Goal: Task Accomplishment & Management: Manage account settings

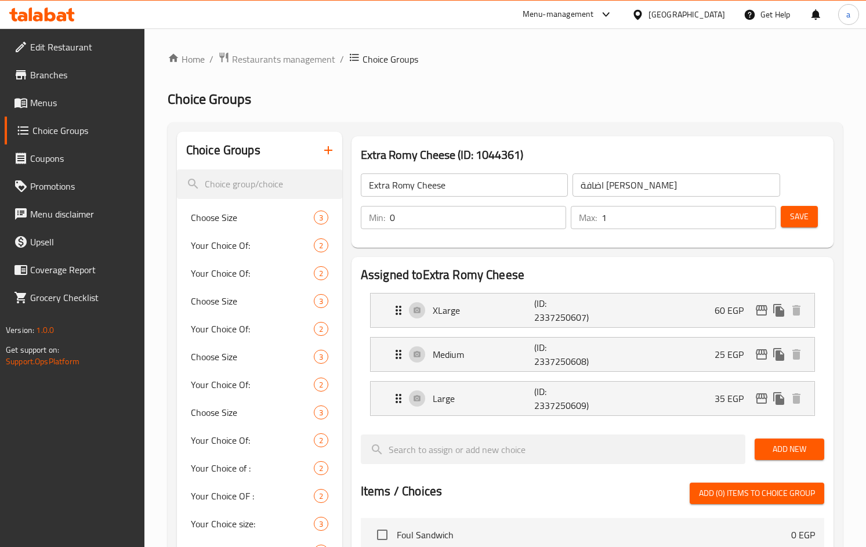
click at [29, 66] on link "Branches" at bounding box center [75, 75] width 140 height 28
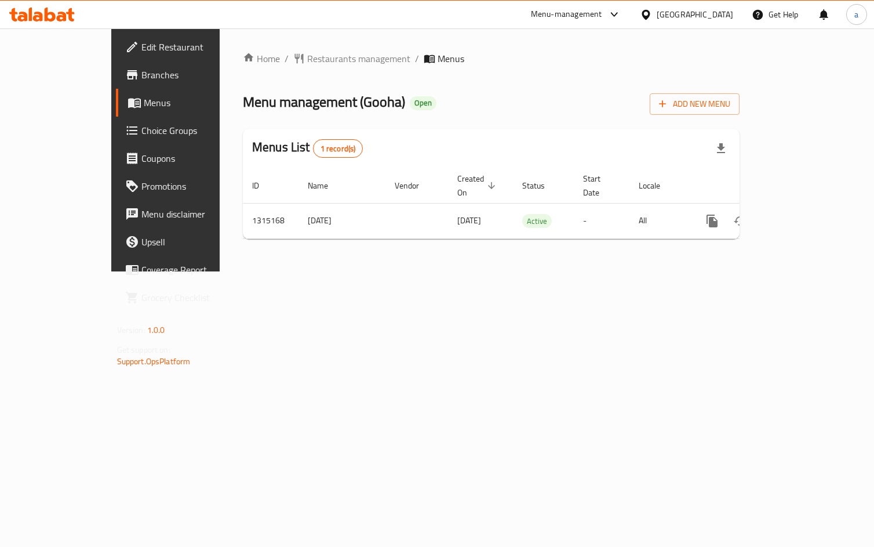
click at [141, 130] on span "Choice Groups" at bounding box center [194, 131] width 107 height 14
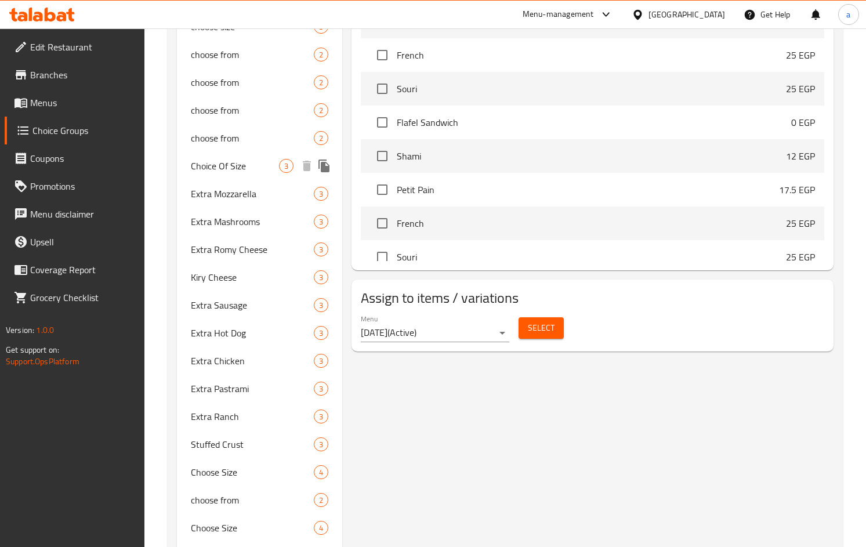
scroll to position [580, 0]
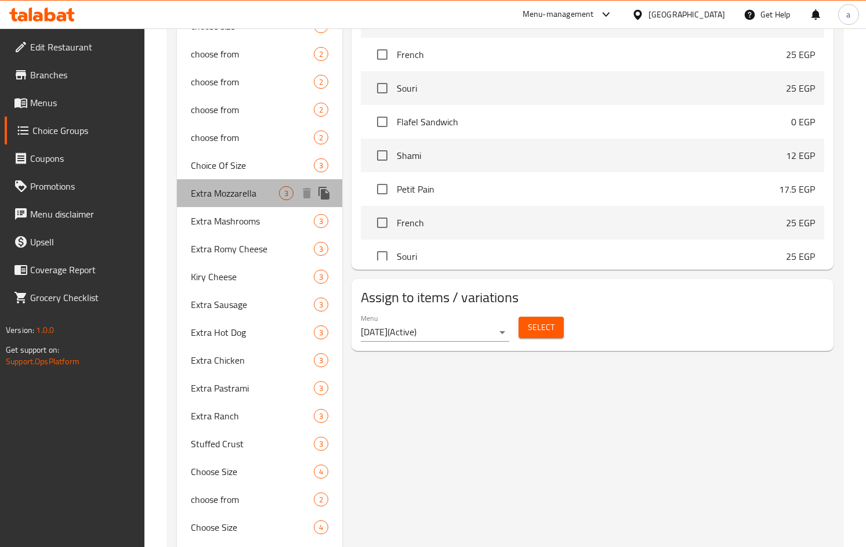
click at [223, 198] on span "Extra Mozzarella" at bounding box center [235, 193] width 88 height 14
type input "Extra Mozzarella"
type input "إضافة موتزاريلا"
type input "0"
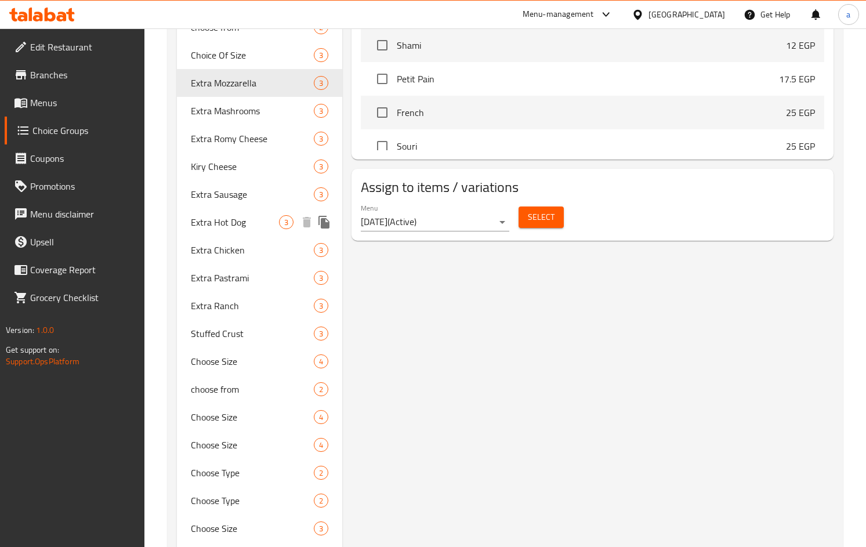
scroll to position [400, 0]
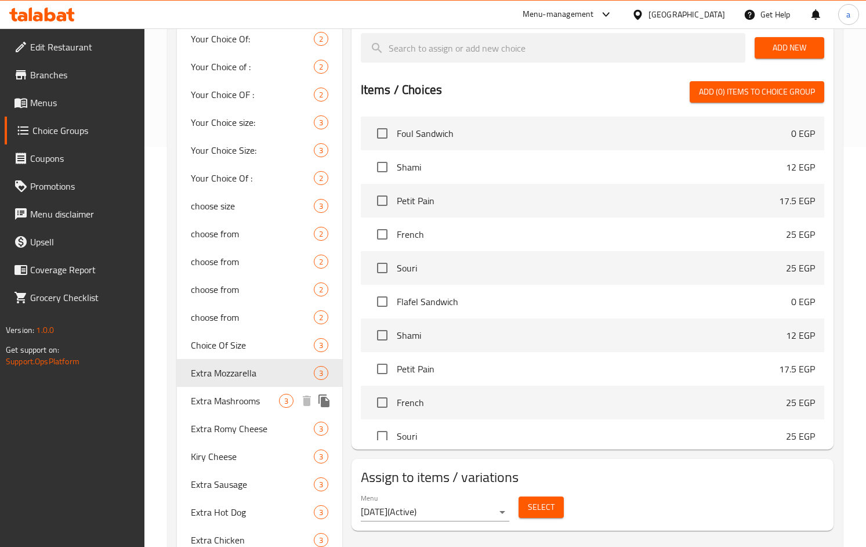
drag, startPoint x: 228, startPoint y: 395, endPoint x: 717, endPoint y: 3, distance: 625.7
click at [228, 395] on span "Extra Mashrooms" at bounding box center [235, 401] width 88 height 14
type input "Extra Mashrooms"
type input "اضافة مشروم"
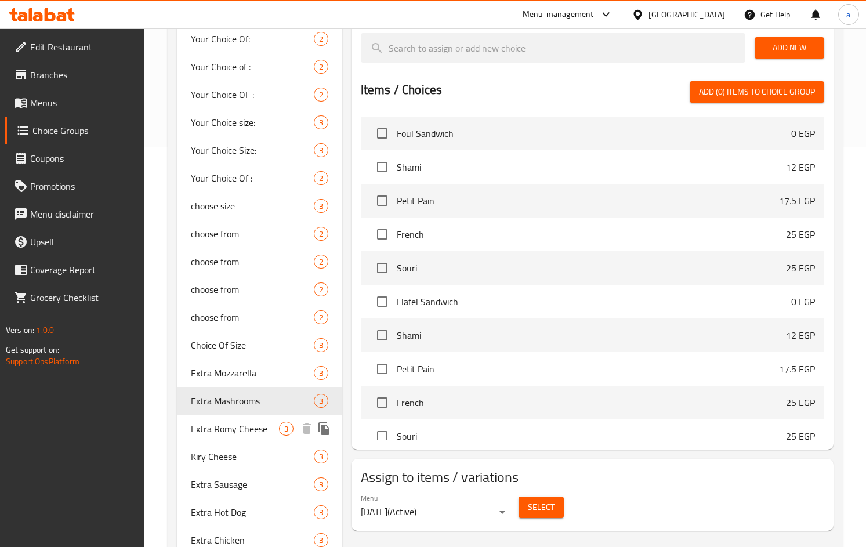
click at [232, 426] on span "Extra Romy Cheese" at bounding box center [235, 429] width 88 height 14
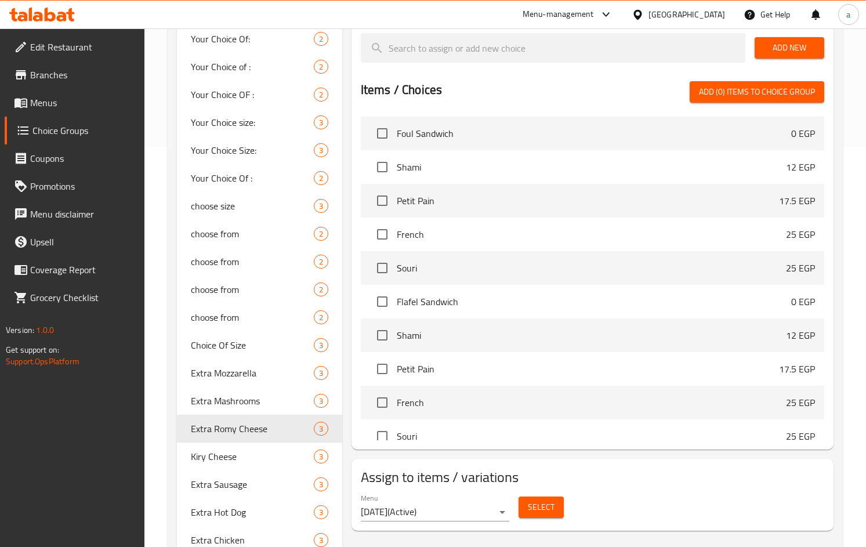
type input "Extra Romy Cheese"
type input "اضافة [PERSON_NAME]"
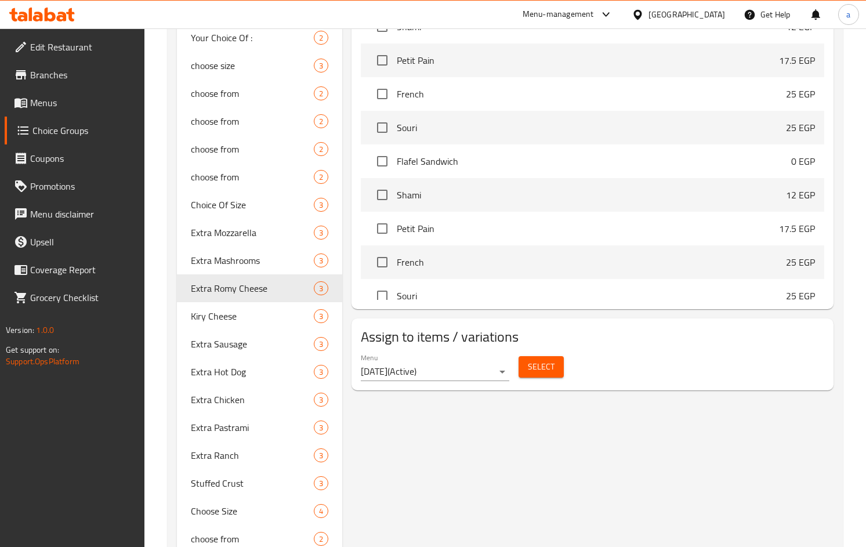
scroll to position [516, 0]
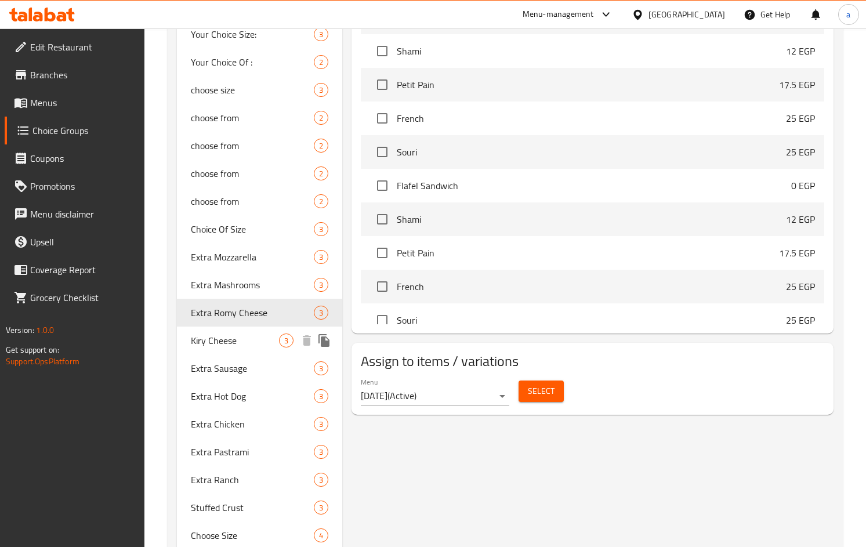
drag, startPoint x: 209, startPoint y: 340, endPoint x: 727, endPoint y: 12, distance: 613.0
click at [209, 340] on span "Kiry Cheese" at bounding box center [235, 340] width 88 height 14
type input "Kiry Cheese"
type input "جبنه كيري"
type input "1"
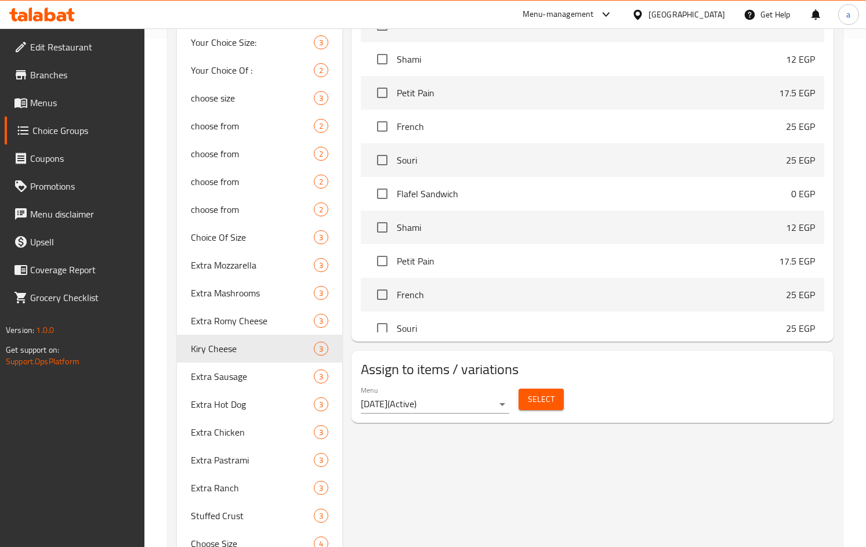
scroll to position [513, 0]
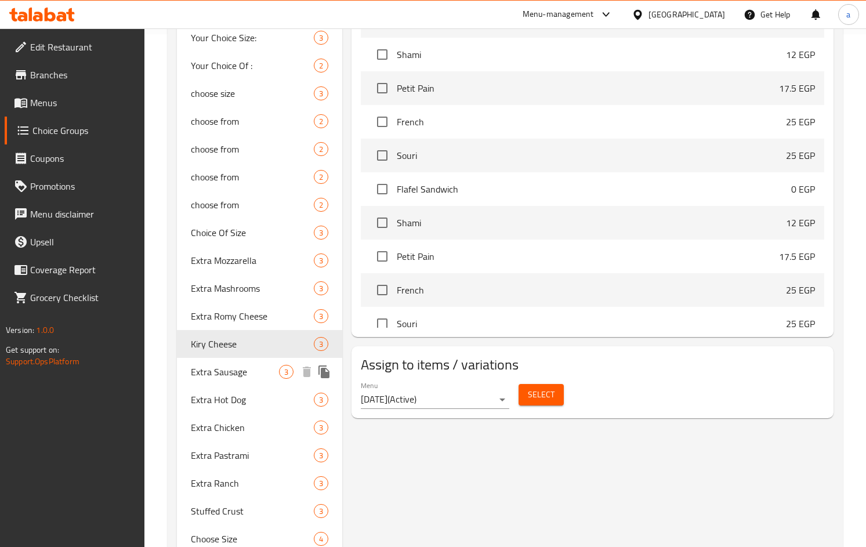
click at [197, 374] on span "Extra Sausage" at bounding box center [235, 372] width 88 height 14
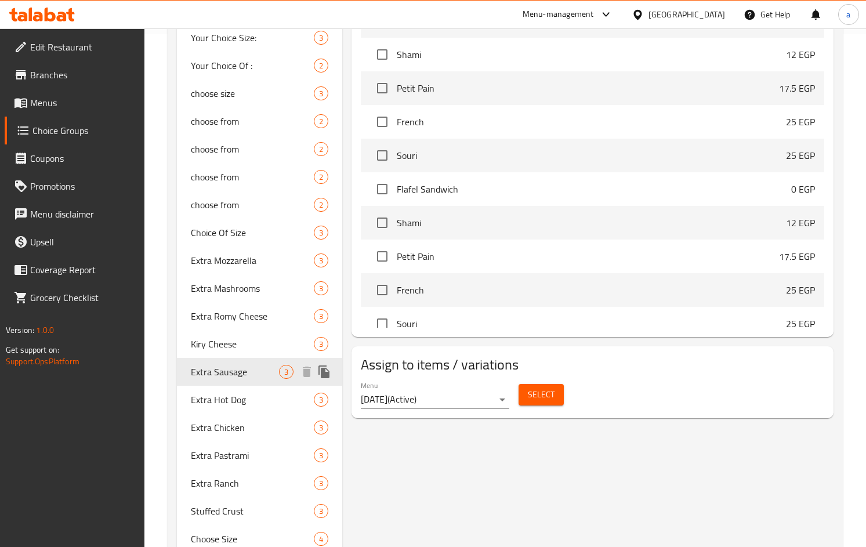
type input "Extra Sausage"
type input "اضافة سجق"
type input "0"
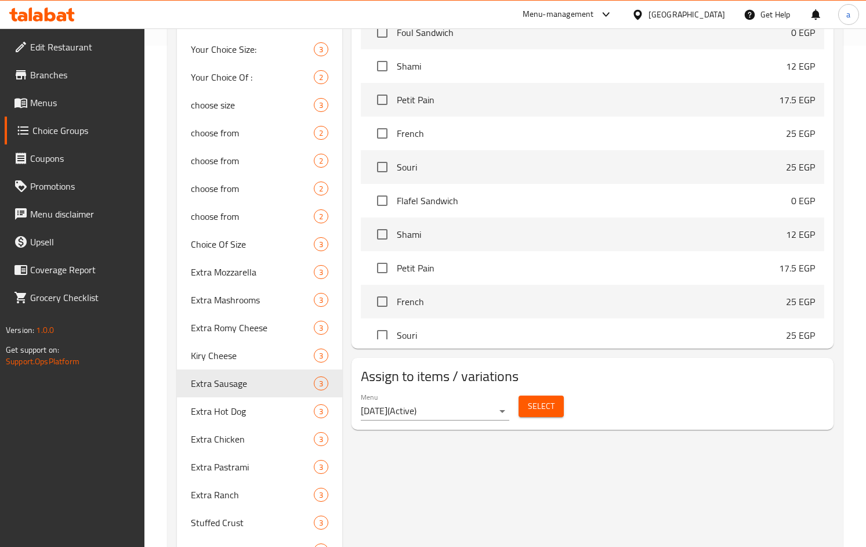
scroll to position [580, 0]
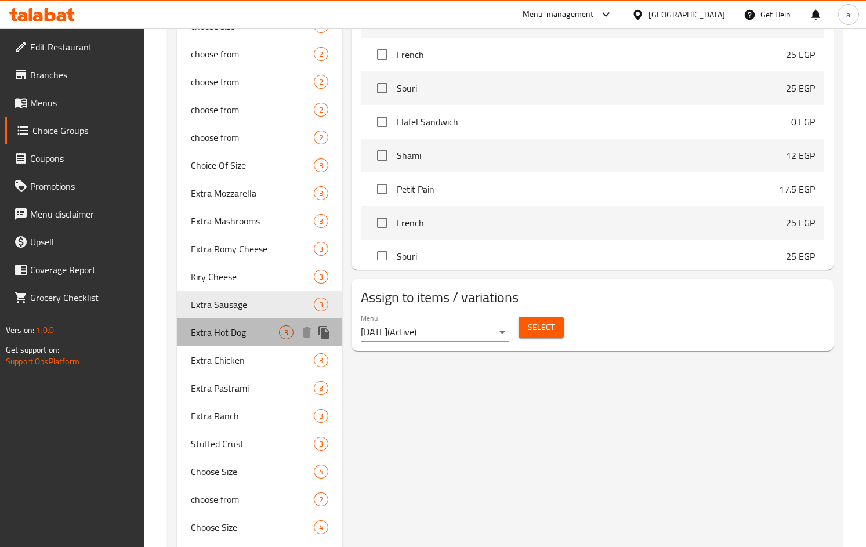
click at [229, 336] on span "Extra Hot Dog" at bounding box center [235, 332] width 88 height 14
type input "Extra Hot Dog"
type input "اضافة سوسيس"
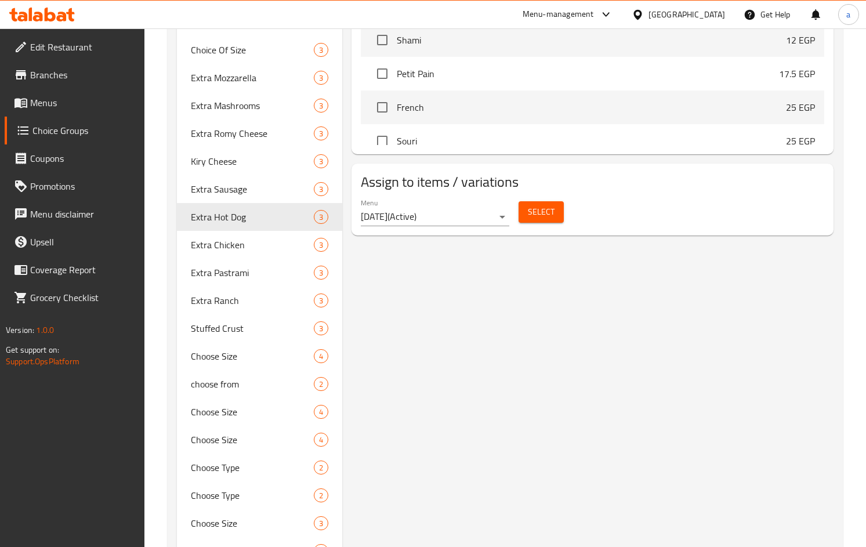
scroll to position [690, 0]
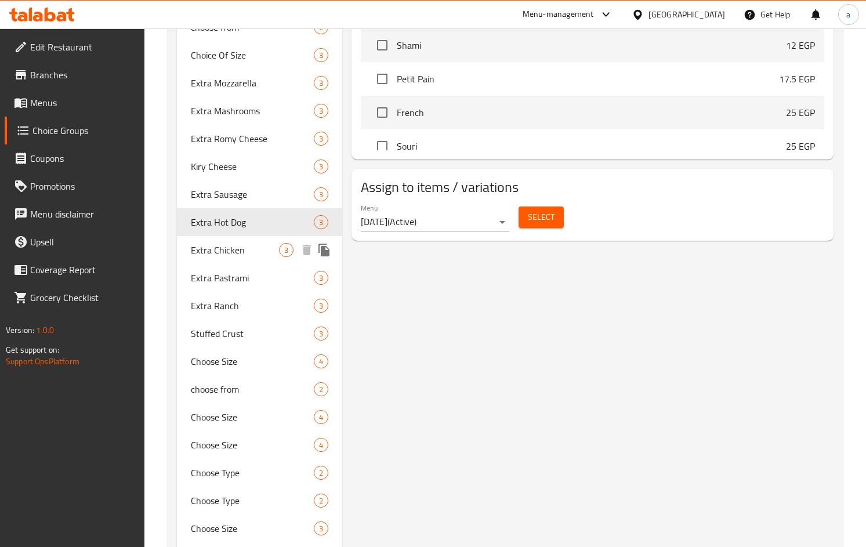
click at [215, 249] on span "Extra Chicken" at bounding box center [235, 250] width 88 height 14
type input "Extra Chicken"
type input "اضافة فراخ"
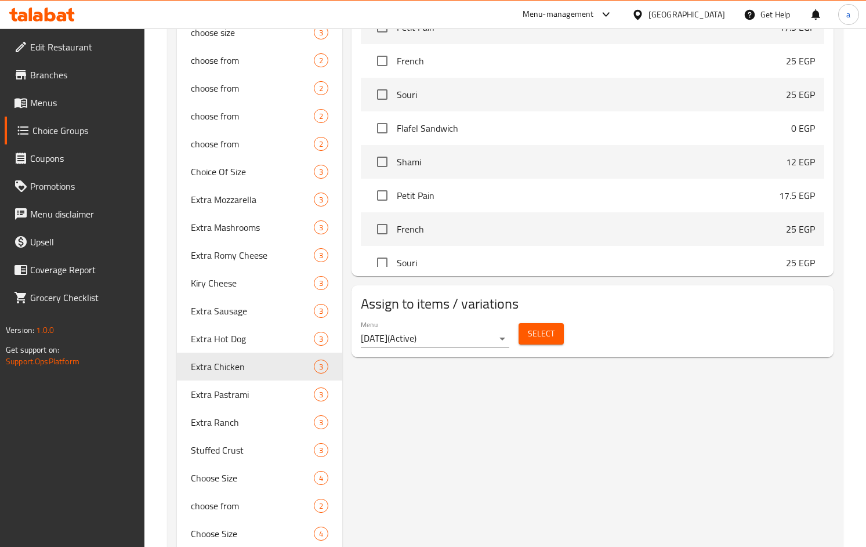
scroll to position [748, 0]
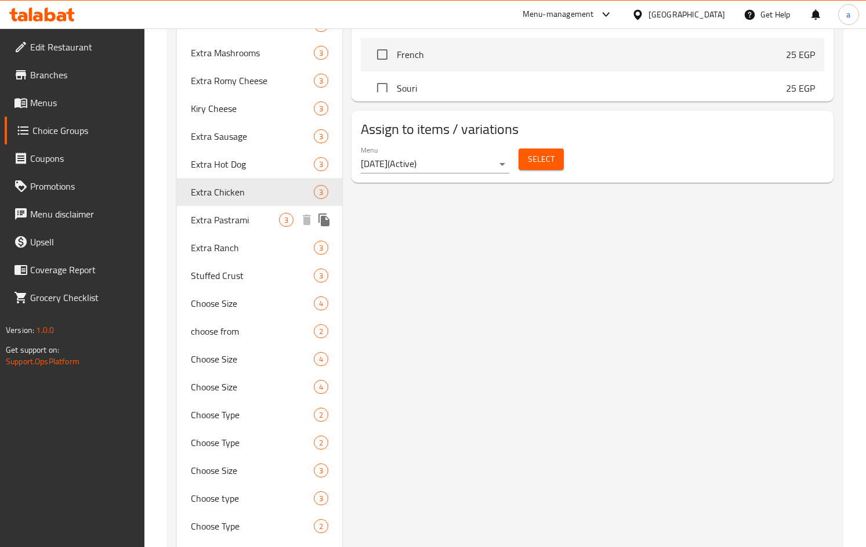
click at [208, 220] on span "Extra Pastrami" at bounding box center [235, 220] width 88 height 14
type input "Extra Pastrami"
type input "اضافة بسطرمه"
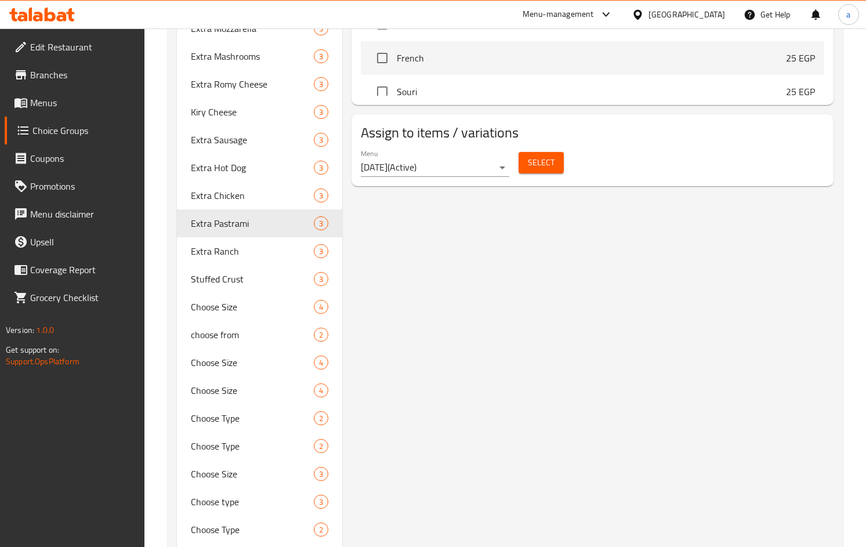
scroll to position [754, 0]
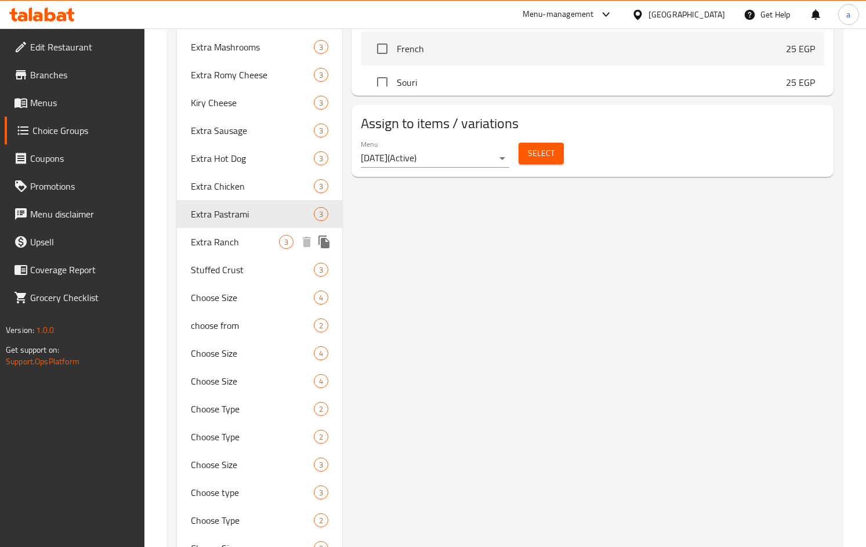
click at [195, 246] on span "Extra Ranch" at bounding box center [235, 242] width 88 height 14
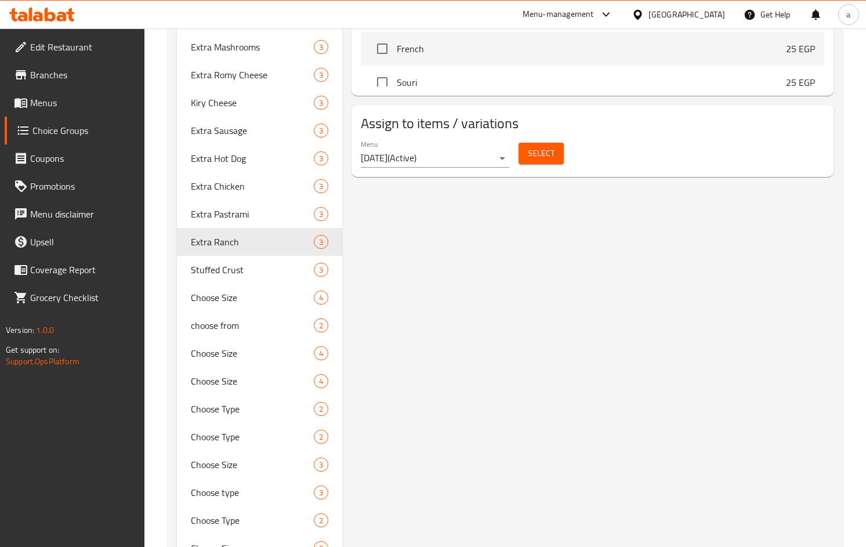
type input "Extra Ranch"
type input "اضافة رانش"
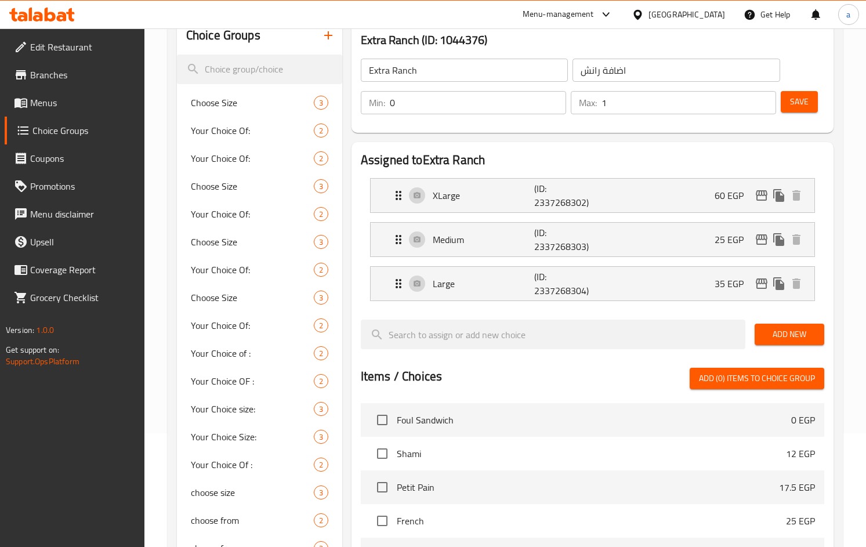
scroll to position [0, 0]
